Goal: Information Seeking & Learning: Learn about a topic

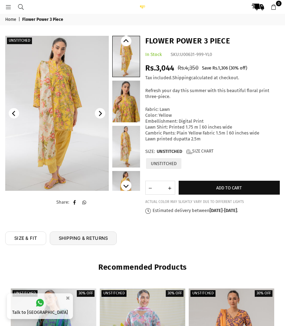
click at [130, 106] on link at bounding box center [126, 102] width 28 height 42
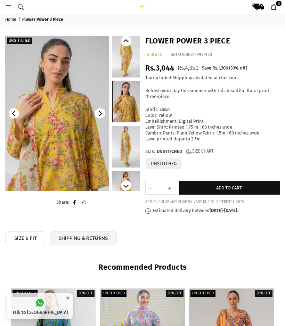
click at [128, 145] on link at bounding box center [126, 147] width 28 height 42
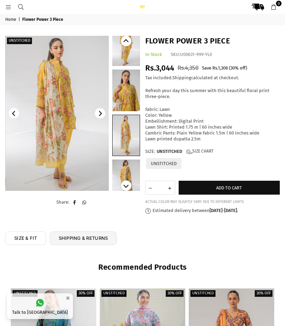
scroll to position [11, 0]
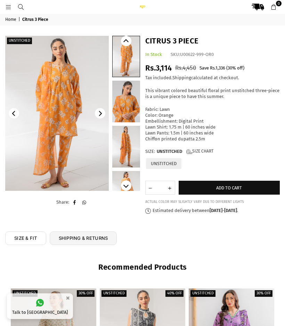
click at [9, 7] on icon at bounding box center [8, 7] width 6 height 6
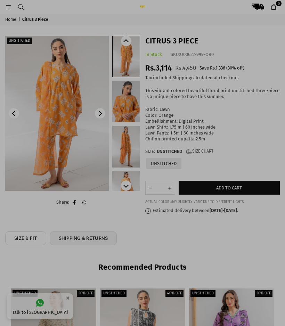
click at [9, 6] on div at bounding box center [142, 163] width 285 height 326
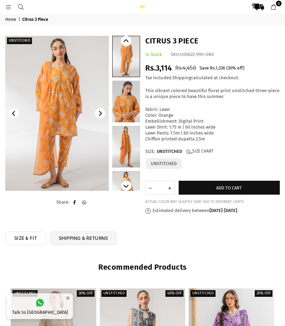
click at [9, 6] on icon at bounding box center [8, 7] width 6 height 6
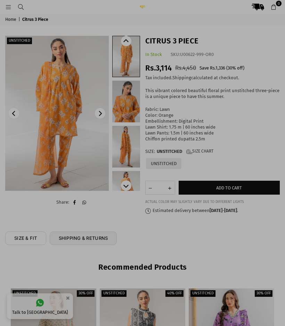
click at [11, 18] on div at bounding box center [142, 163] width 285 height 326
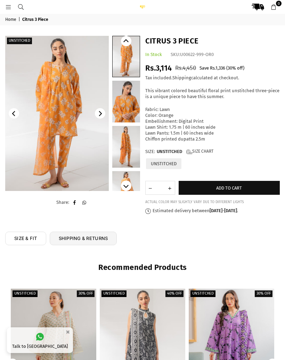
click at [9, 4] on icon at bounding box center [8, 7] width 6 height 6
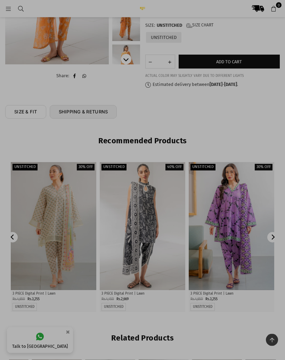
scroll to position [130, 0]
